Goal: Task Accomplishment & Management: Complete application form

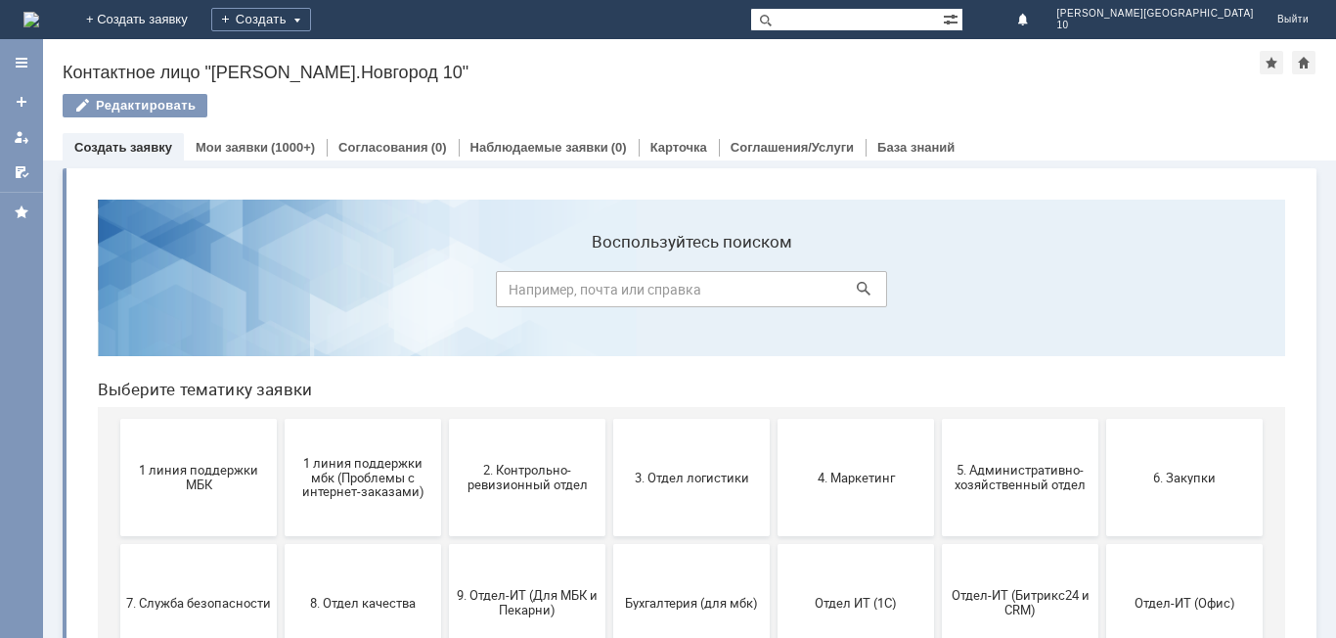
click at [511, 489] on span "2. Контрольно-ревизионный отдел" at bounding box center [527, 477] width 145 height 29
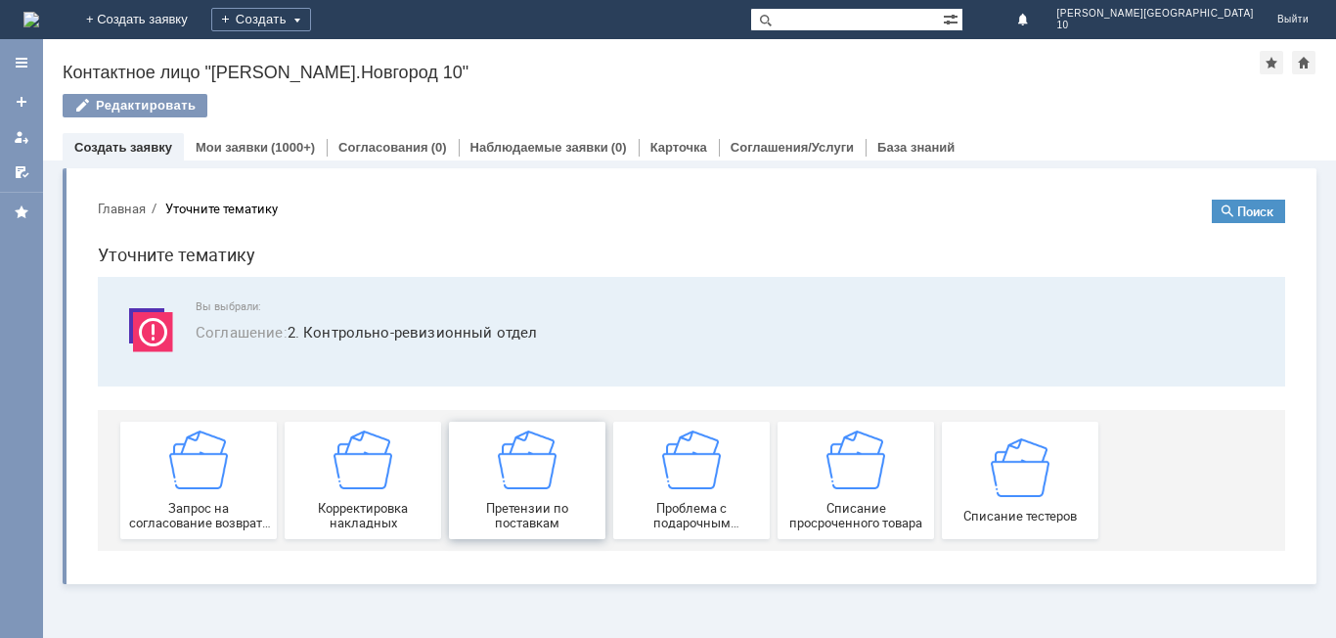
click at [538, 519] on span "Претензии по поставкам" at bounding box center [527, 515] width 145 height 29
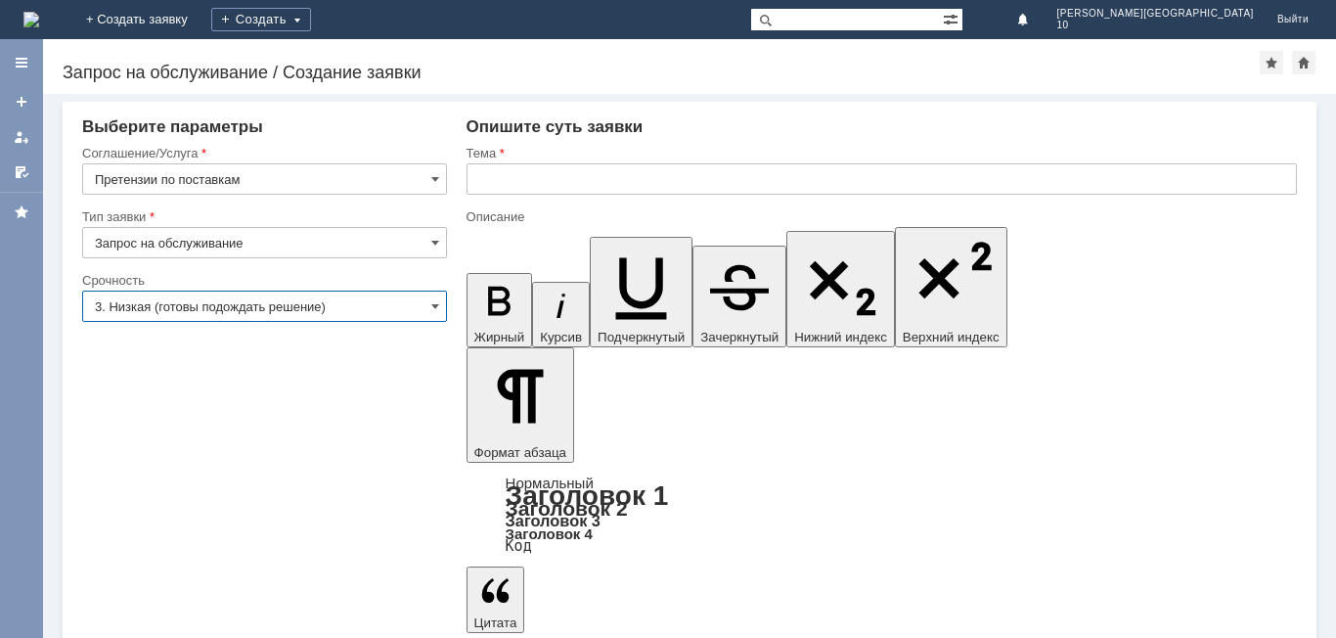
click at [429, 305] on input "3. Низкая (готовы подождать решение)" at bounding box center [264, 306] width 365 height 31
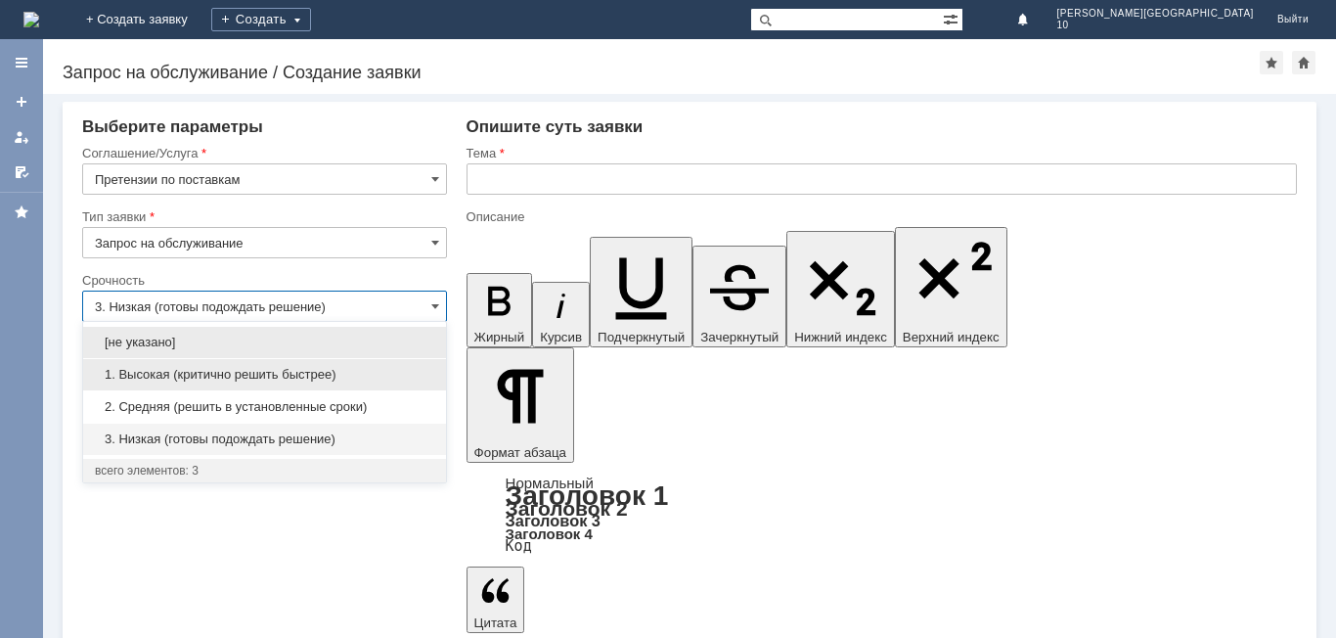
click at [217, 369] on span "1. Высокая (критично решить быстрее)" at bounding box center [264, 375] width 339 height 16
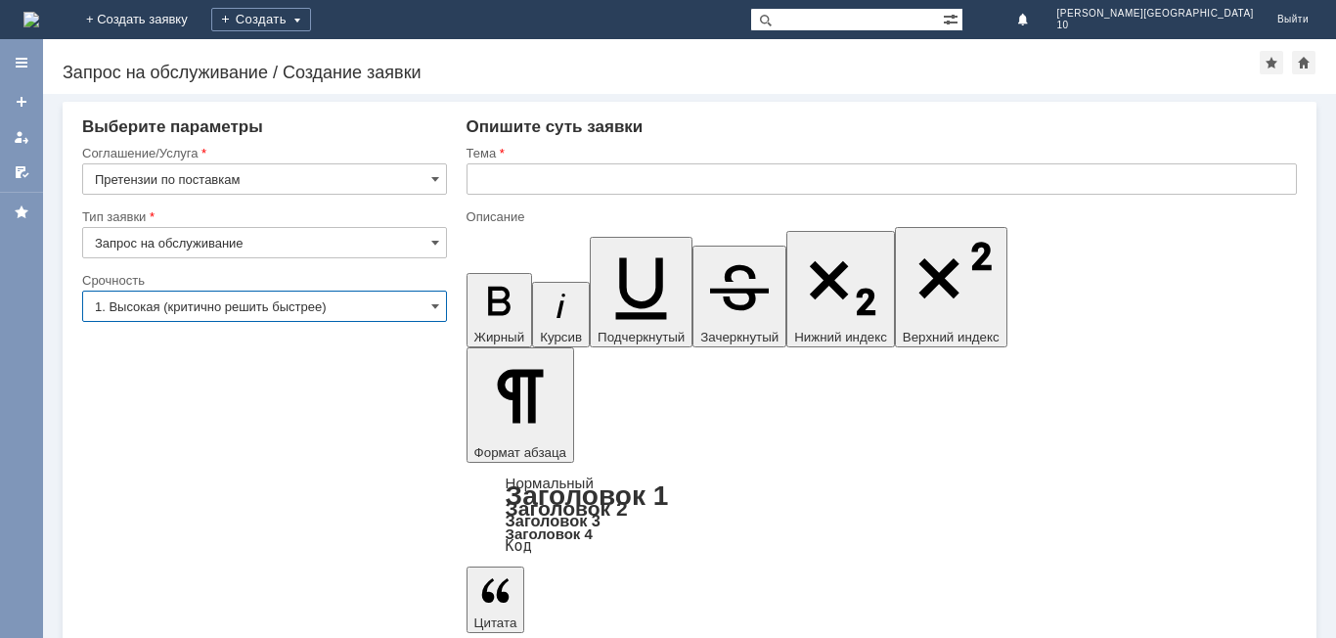
type input "1. Высокая (критично решить быстрее)"
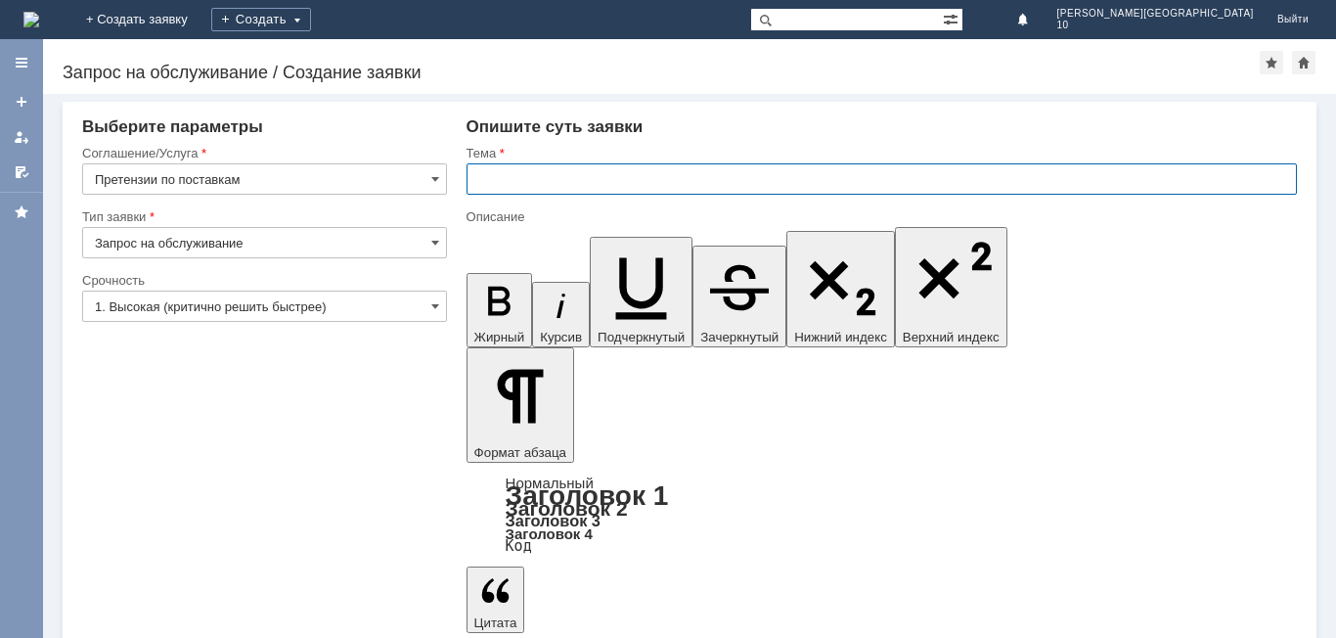
click at [542, 188] on input "text" at bounding box center [882, 178] width 831 height 31
type input "Акт расхождений № НН Т2-001054 от [DATE]"
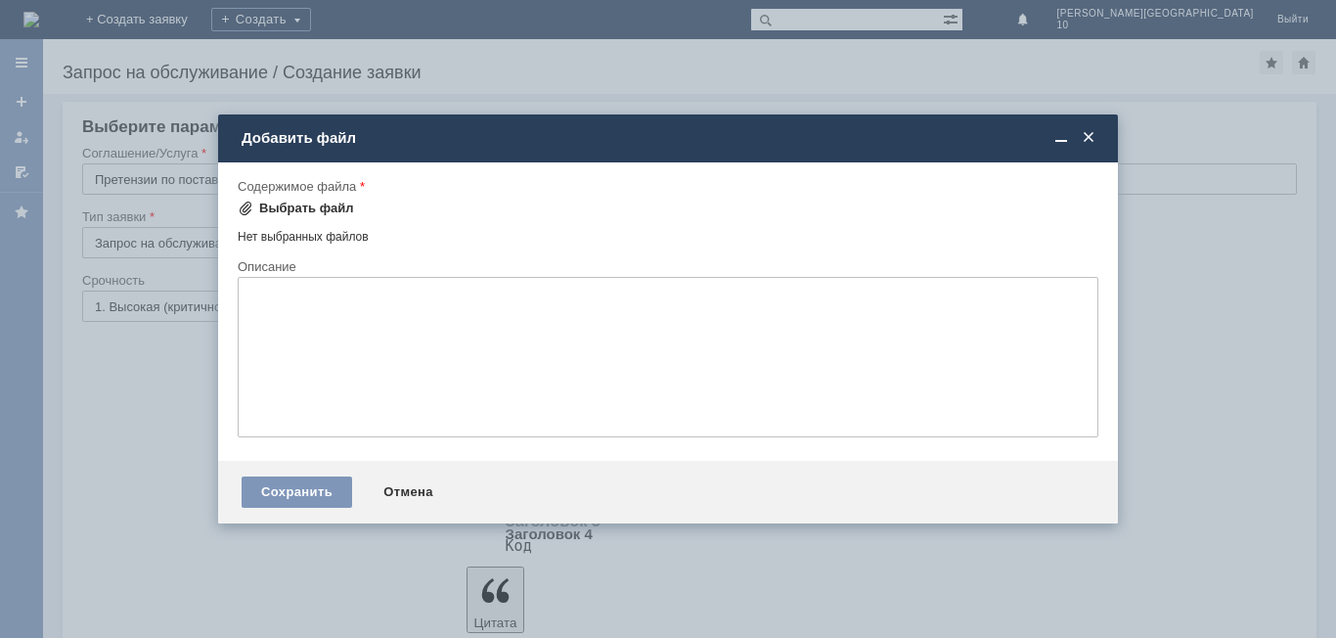
click at [302, 214] on div "Выбрать файл" at bounding box center [306, 209] width 95 height 16
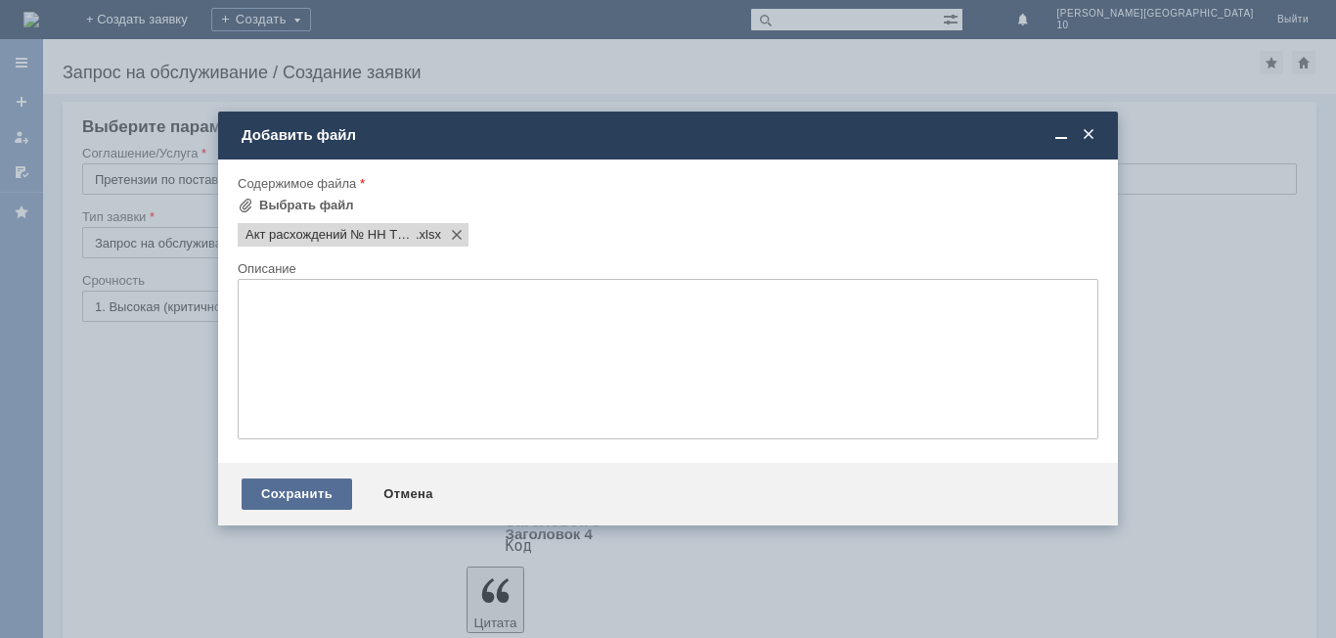
click at [324, 496] on div "Сохранить" at bounding box center [297, 493] width 111 height 31
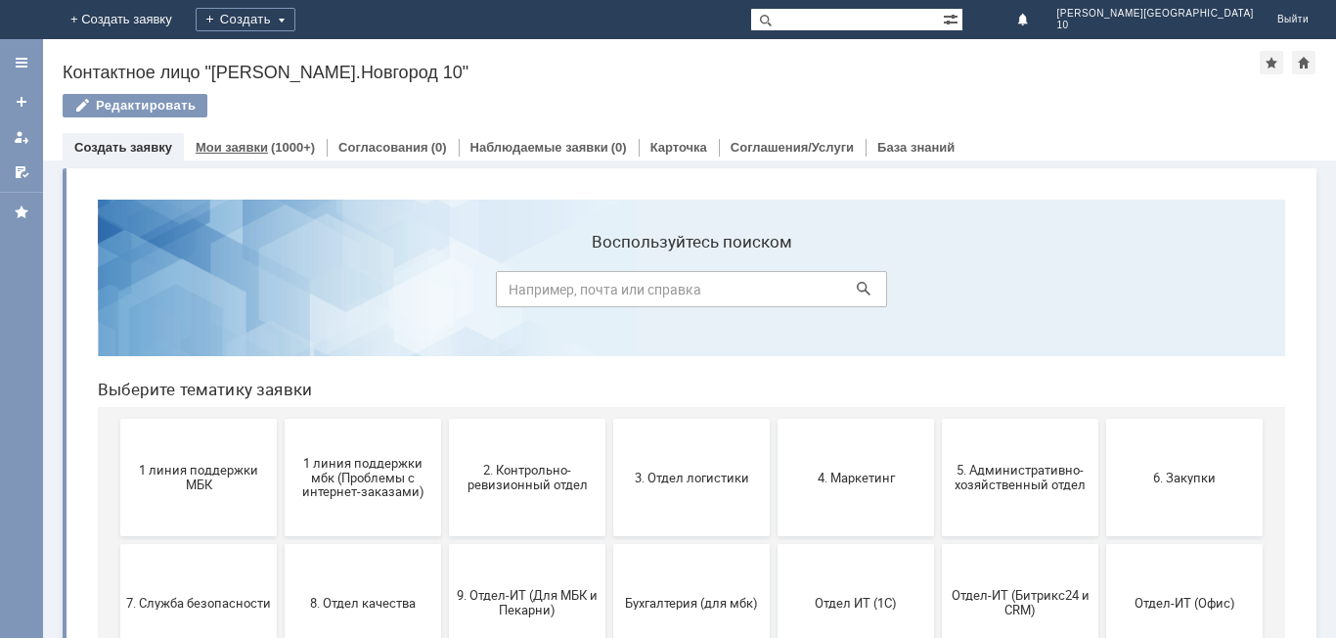
click at [271, 142] on div "(1000+)" at bounding box center [293, 147] width 44 height 15
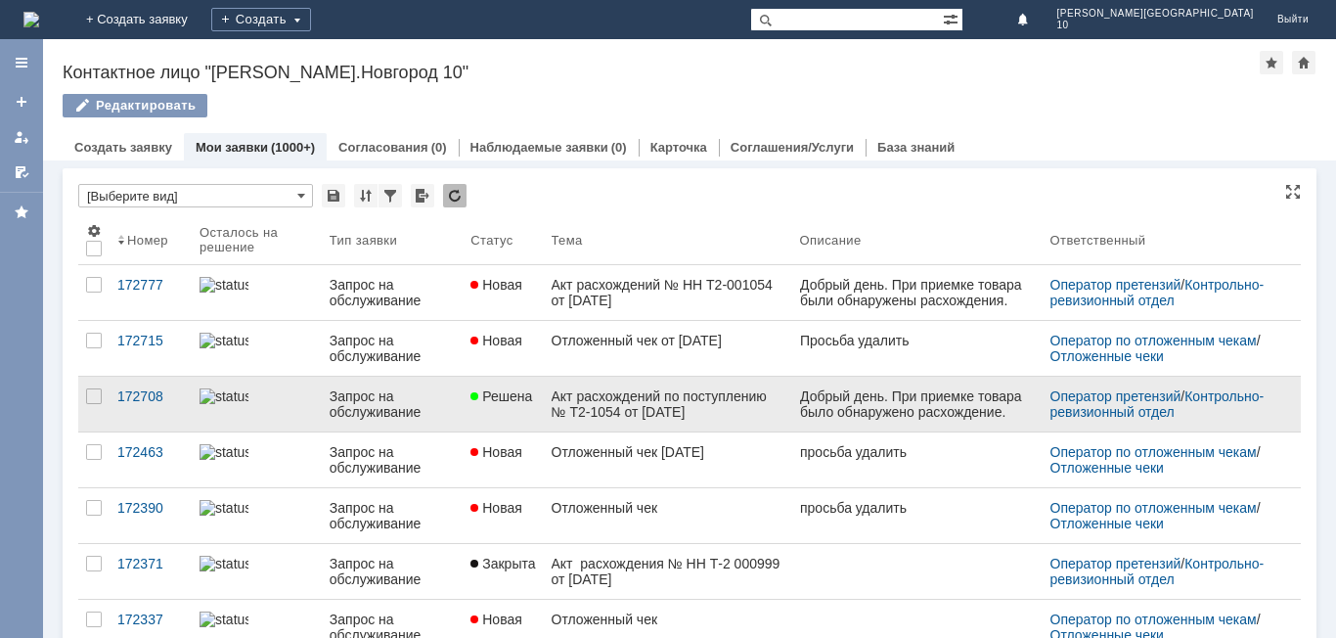
click at [631, 417] on div "Акт расхождений по поступлению № Т2-1054 от [DATE]" at bounding box center [668, 403] width 233 height 31
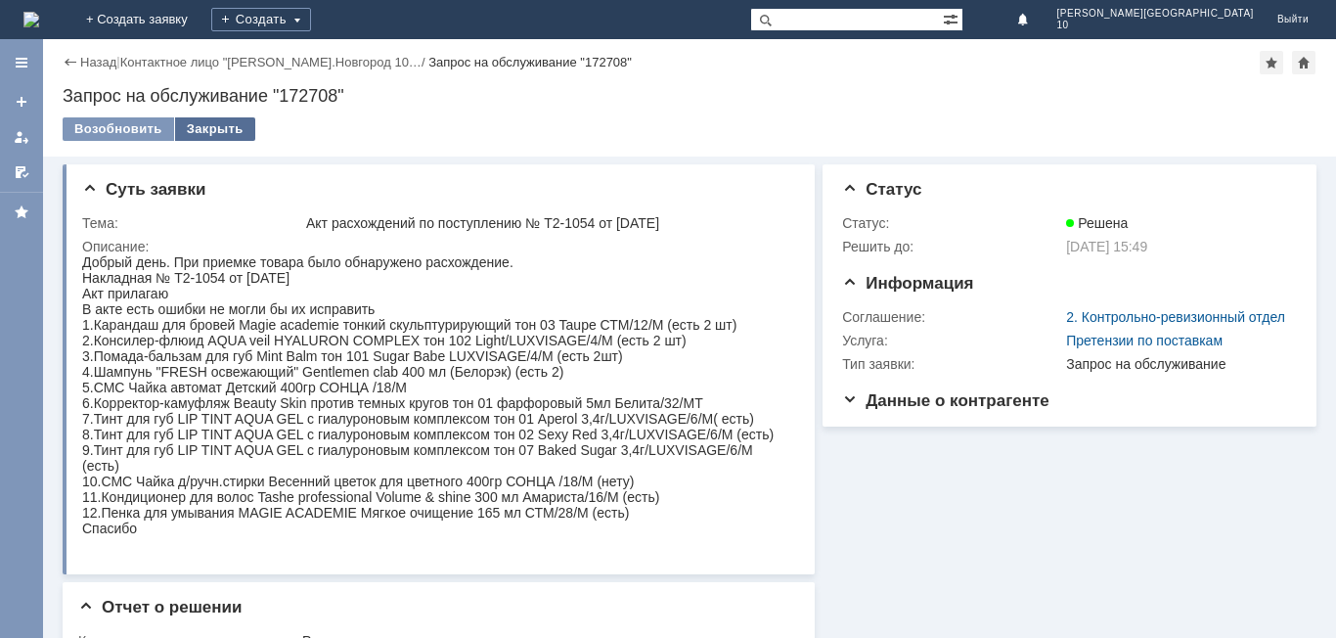
click at [220, 125] on div "Закрыть" at bounding box center [215, 128] width 80 height 23
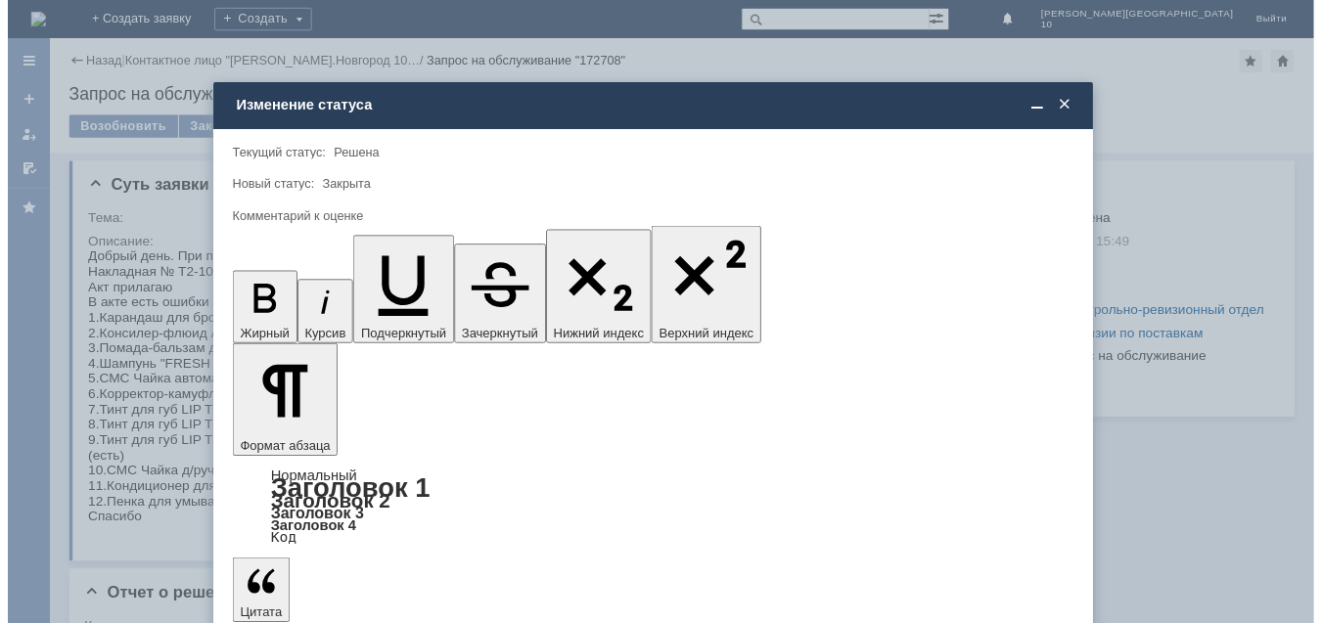
scroll to position [72, 0]
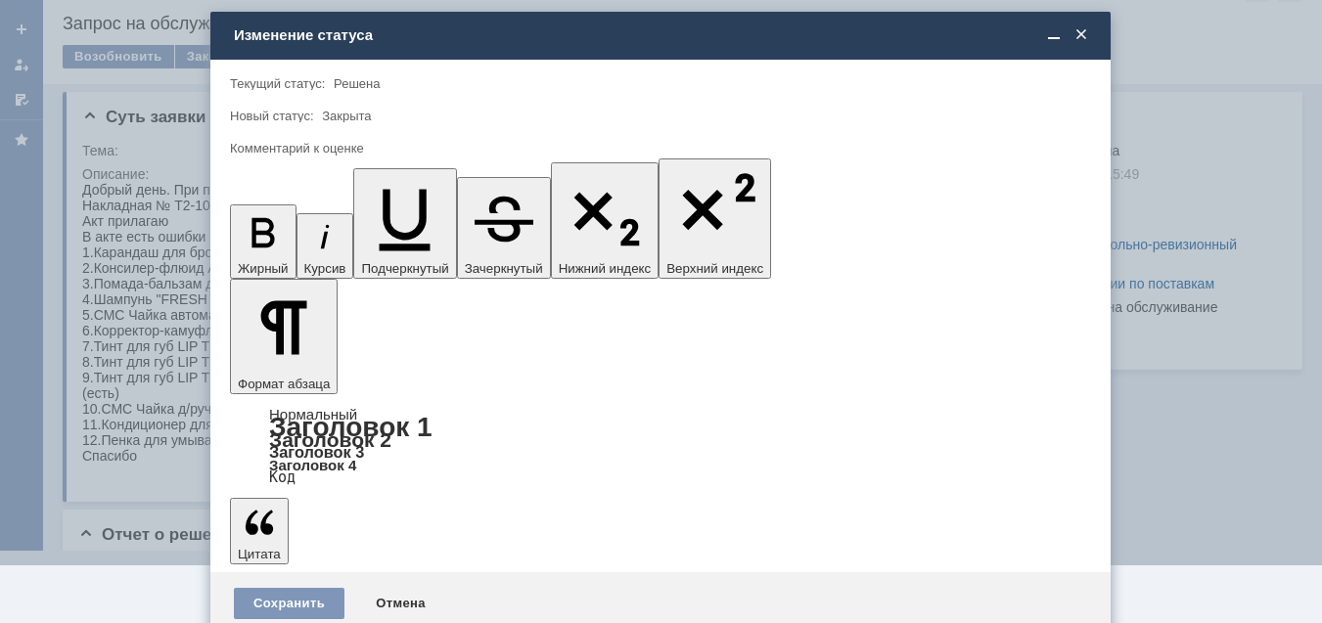
click at [309, 549] on span "4 - Хорошо" at bounding box center [660, 547] width 835 height 16
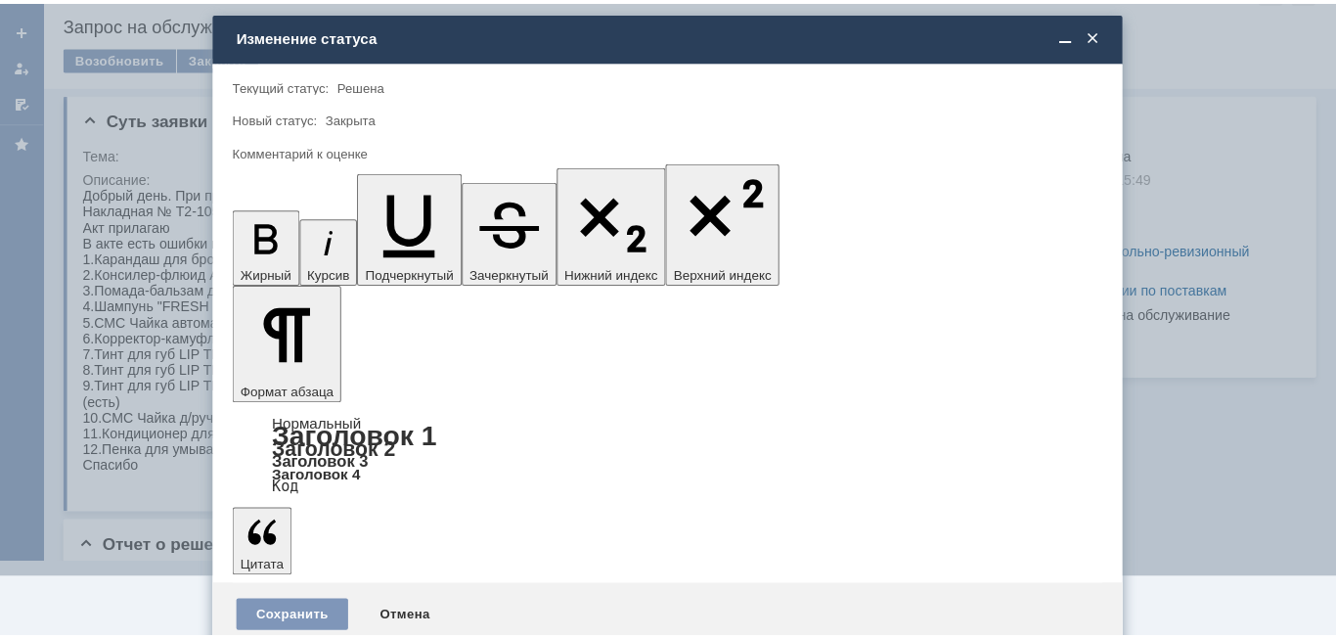
scroll to position [0, 0]
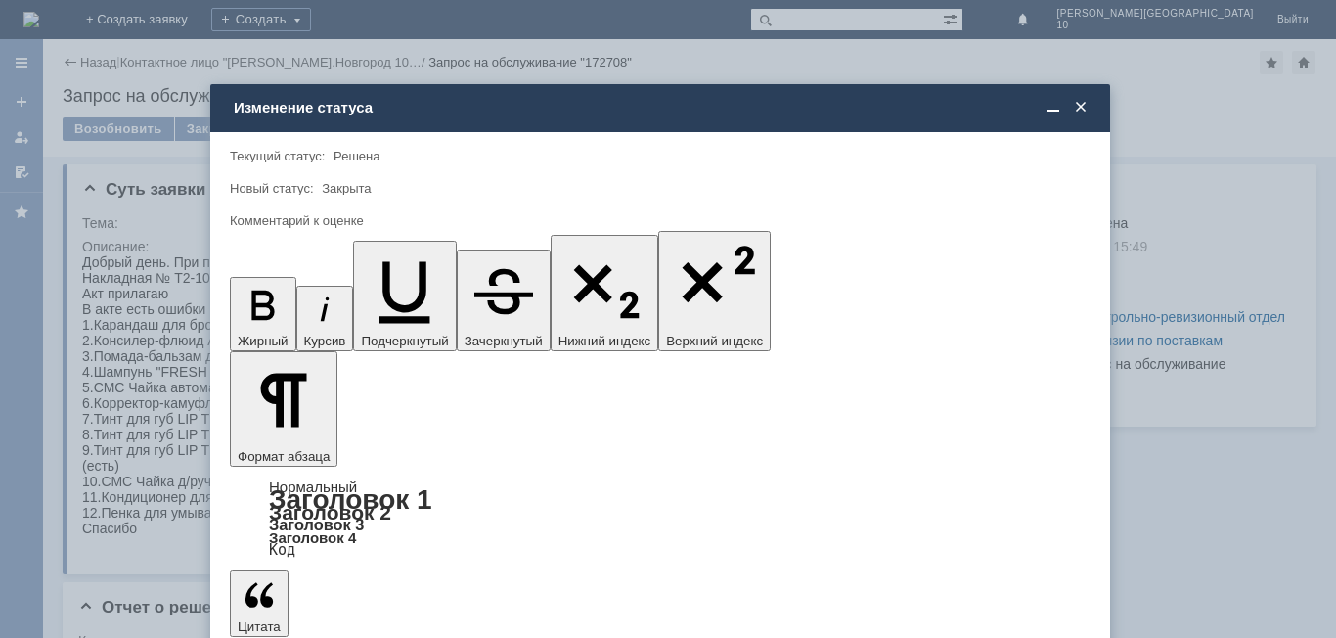
type input "4 - Хорошо"
